Goal: Check status: Check status

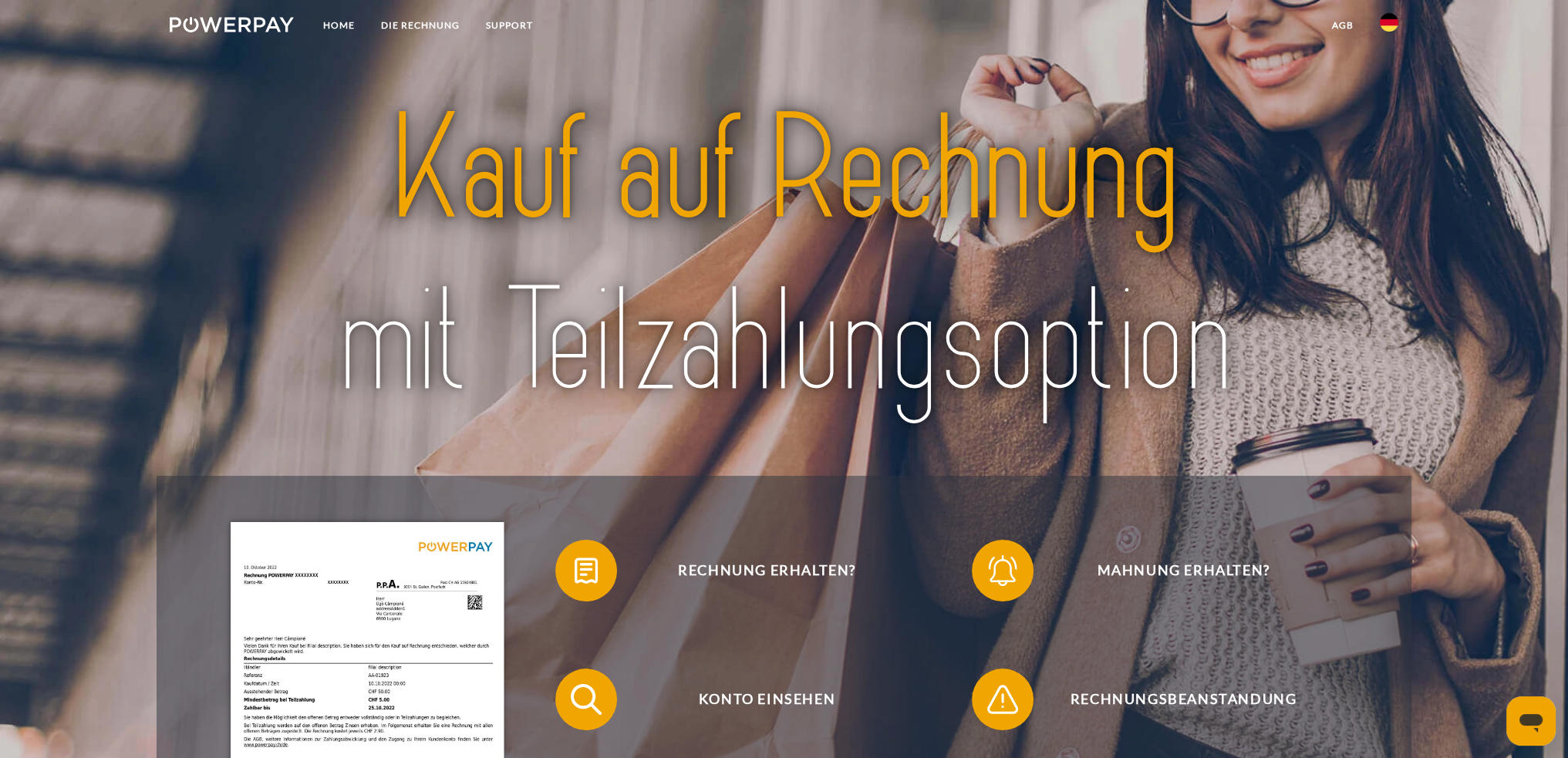
scroll to position [309, 0]
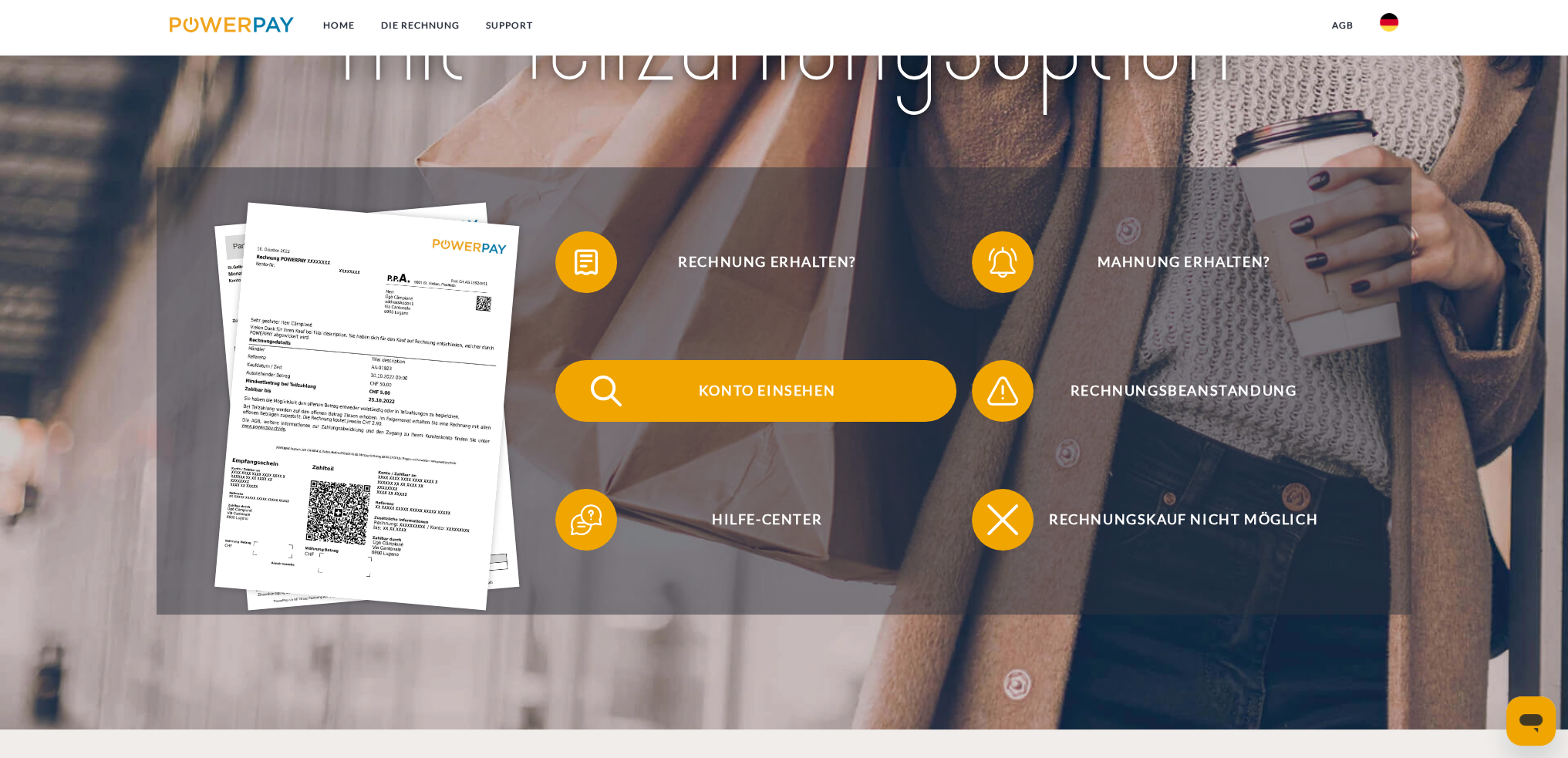
click at [759, 387] on span "Konto einsehen" at bounding box center [767, 391] width 378 height 62
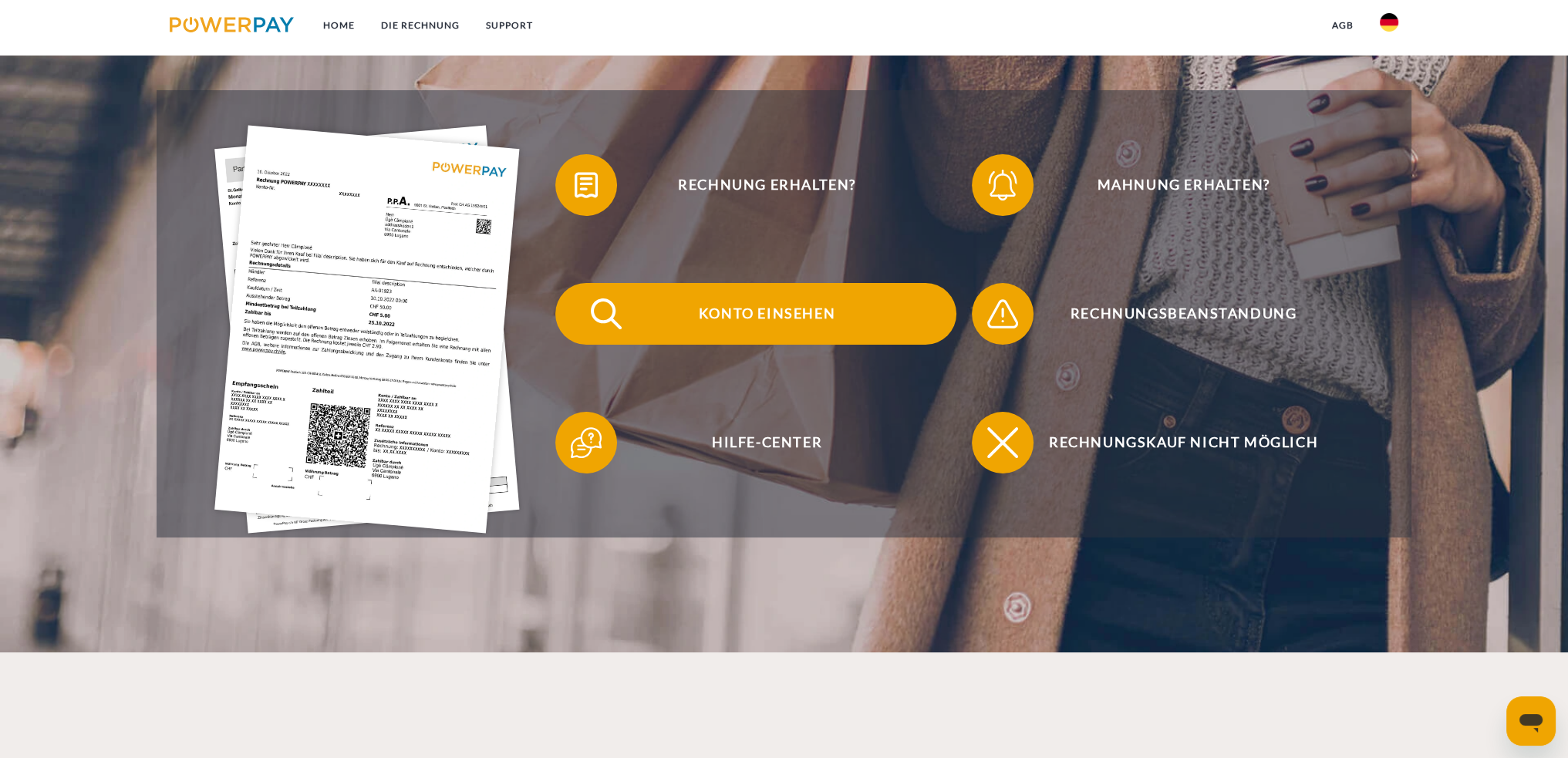
click at [764, 319] on span "Konto einsehen" at bounding box center [767, 314] width 378 height 62
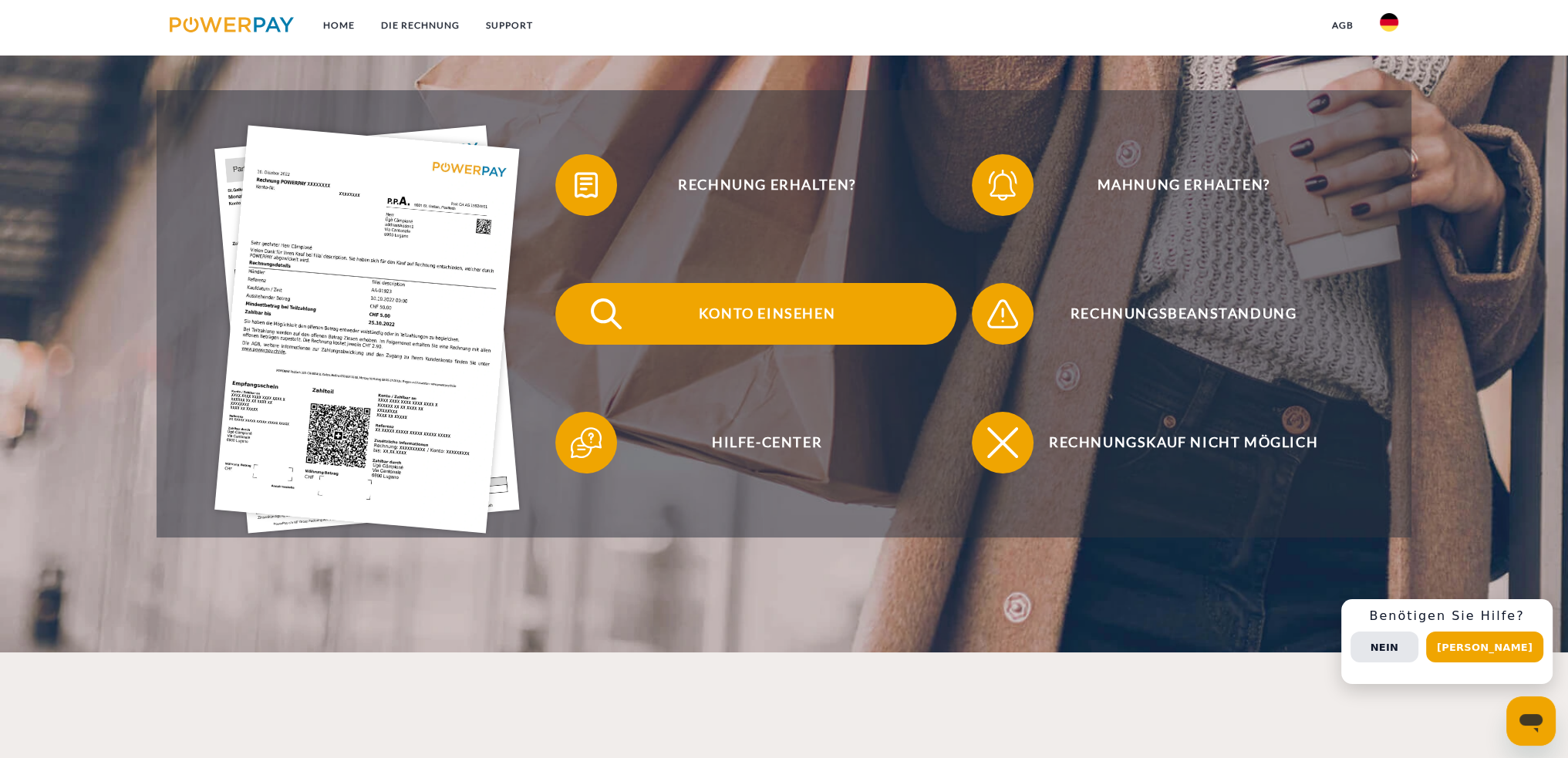
click at [776, 320] on span "Konto einsehen" at bounding box center [767, 314] width 378 height 62
